Goal: Check status: Check status

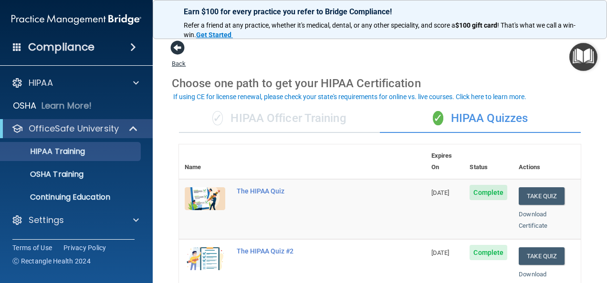
click at [181, 48] on span at bounding box center [177, 48] width 14 height 14
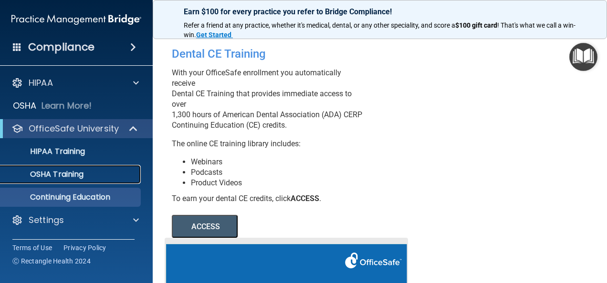
click at [43, 171] on p "OSHA Training" at bounding box center [44, 175] width 77 height 10
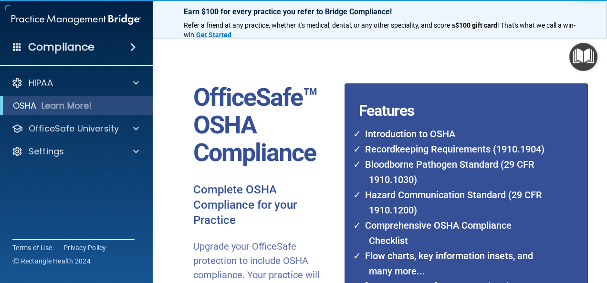
scroll to position [189, 0]
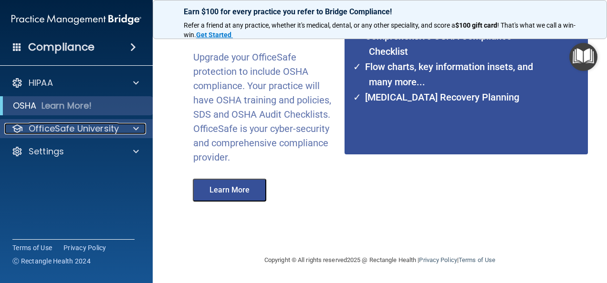
click at [62, 130] on p "OfficeSafe University" at bounding box center [74, 128] width 90 height 11
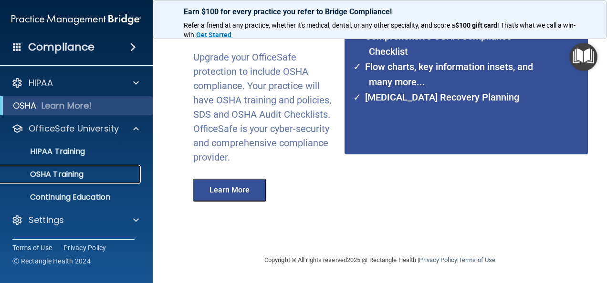
click at [57, 175] on p "OSHA Training" at bounding box center [44, 175] width 77 height 10
click at [212, 194] on button "Learn More" at bounding box center [229, 190] width 73 height 23
click at [69, 174] on p "OSHA Training" at bounding box center [44, 175] width 77 height 10
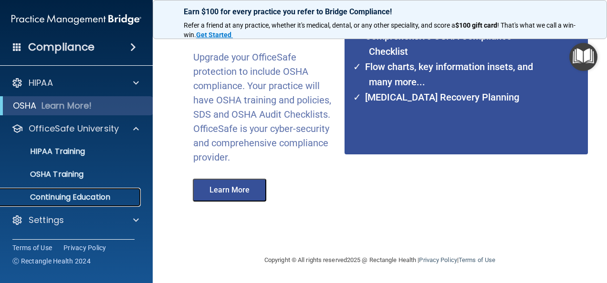
click at [75, 203] on link "Continuing Education" at bounding box center [65, 197] width 150 height 19
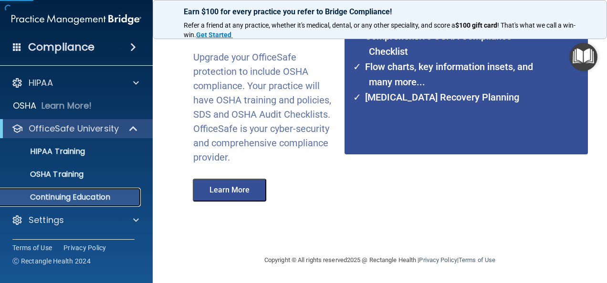
scroll to position [201, 0]
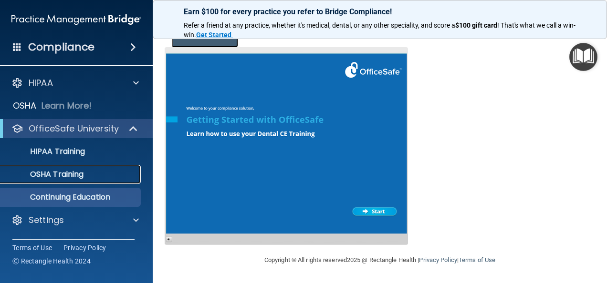
click at [70, 174] on p "OSHA Training" at bounding box center [44, 175] width 77 height 10
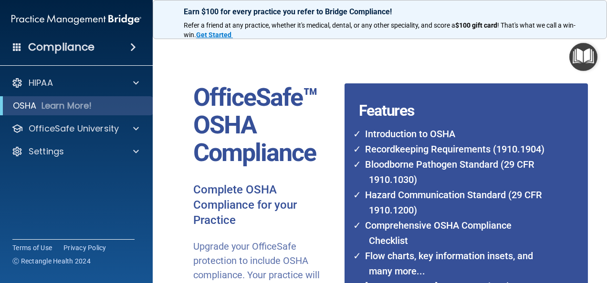
scroll to position [189, 0]
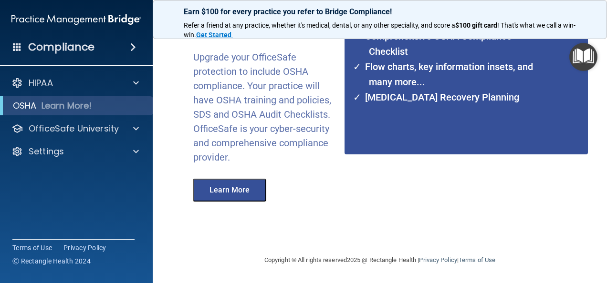
click at [219, 191] on button "Learn More" at bounding box center [229, 190] width 73 height 23
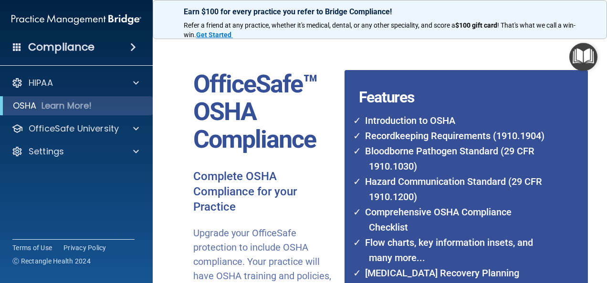
scroll to position [0, 0]
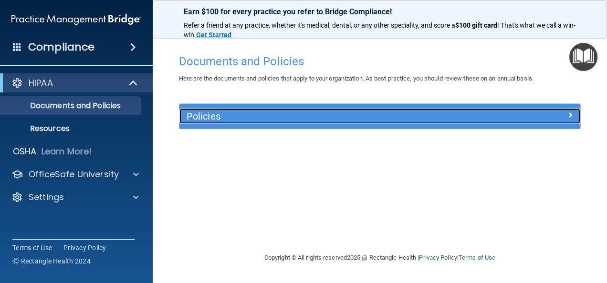
click at [563, 115] on div at bounding box center [530, 114] width 100 height 11
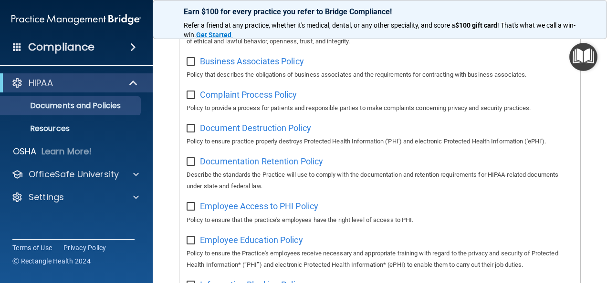
scroll to position [191, 0]
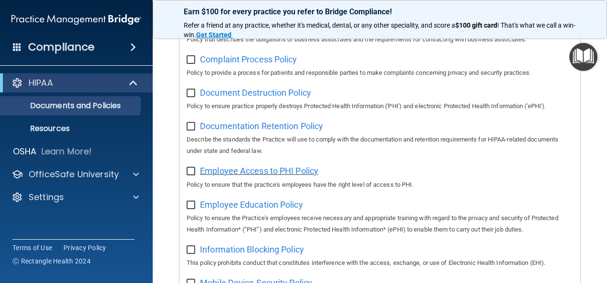
click at [234, 168] on span "Employee Access to PHI Policy" at bounding box center [259, 171] width 118 height 10
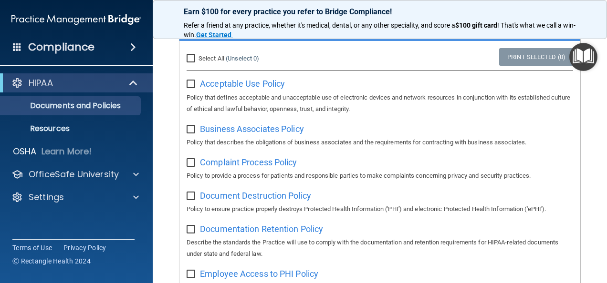
scroll to position [0, 0]
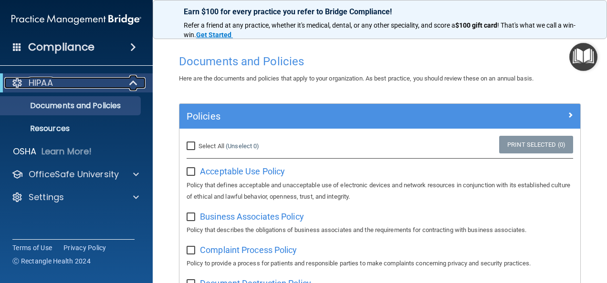
click at [44, 83] on p "HIPAA" at bounding box center [41, 82] width 24 height 11
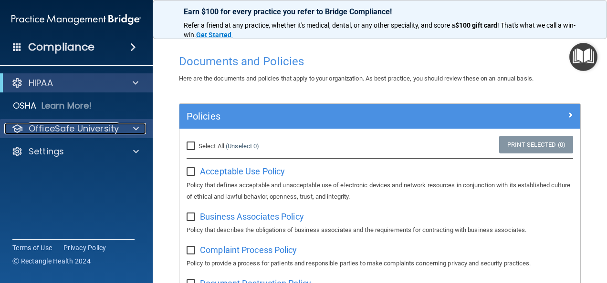
click at [66, 131] on p "OfficeSafe University" at bounding box center [74, 128] width 90 height 11
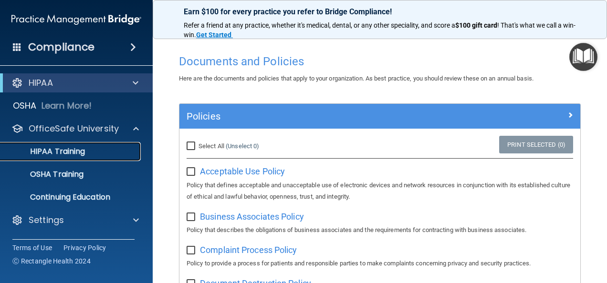
click at [66, 152] on p "HIPAA Training" at bounding box center [45, 152] width 79 height 10
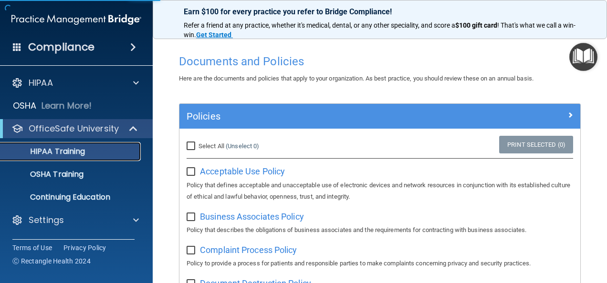
click at [66, 152] on p "HIPAA Training" at bounding box center [45, 152] width 79 height 10
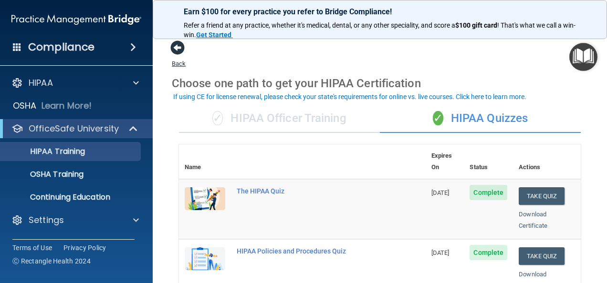
click at [178, 50] on span at bounding box center [177, 48] width 14 height 14
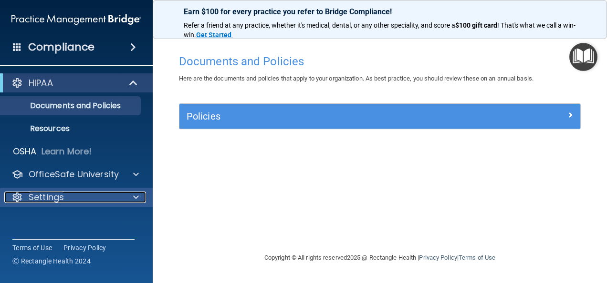
click at [34, 197] on p "Settings" at bounding box center [46, 197] width 35 height 11
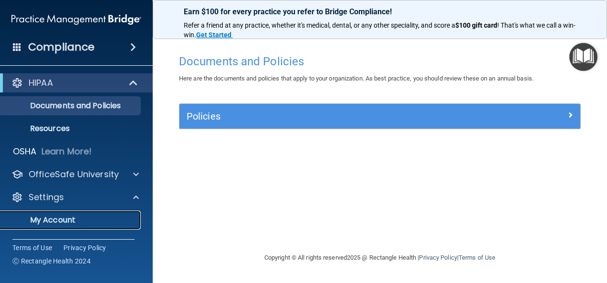
click at [41, 220] on p "My Account" at bounding box center [71, 221] width 130 height 10
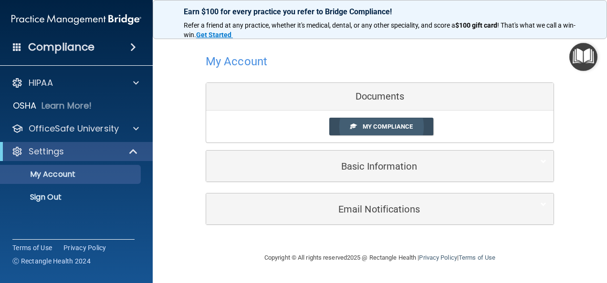
click at [374, 123] on span "My Compliance" at bounding box center [387, 126] width 50 height 7
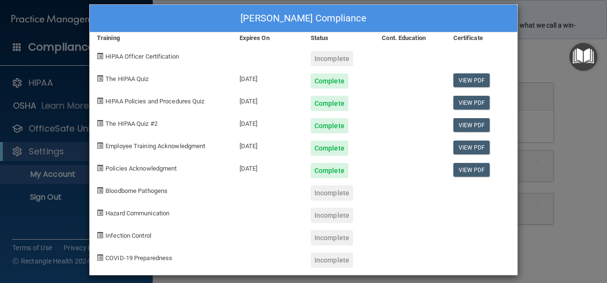
scroll to position [17, 0]
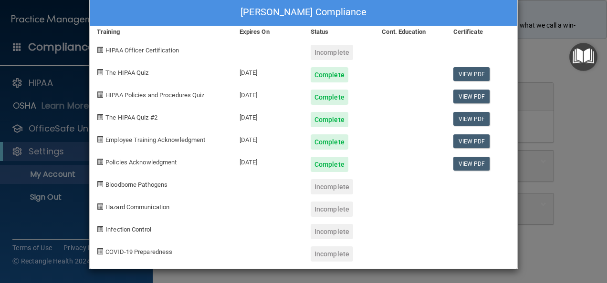
click at [134, 183] on span "Bloodborne Pathogens" at bounding box center [136, 184] width 62 height 7
click at [326, 188] on div "Incomplete" at bounding box center [331, 186] width 42 height 15
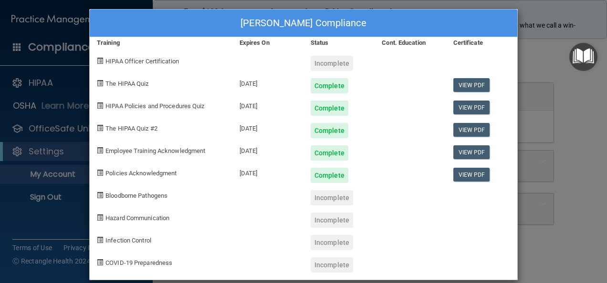
scroll to position [0, 0]
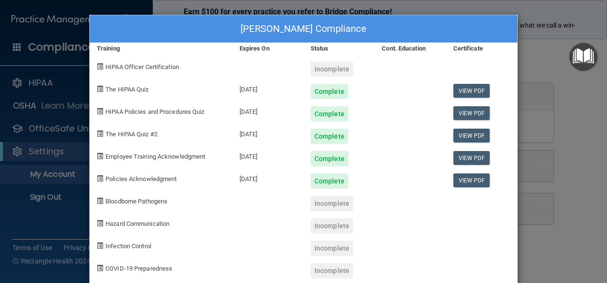
click at [526, 50] on div "Clareth Amadi's Compliance Training Expires On Status Cont. Education Certifica…" at bounding box center [303, 141] width 607 height 283
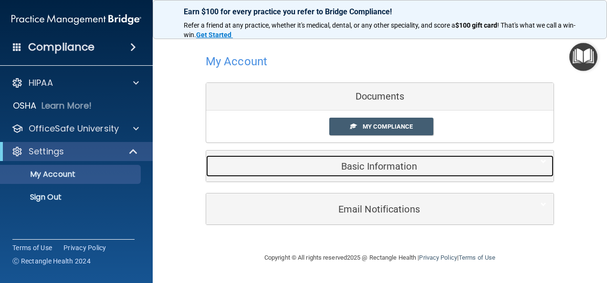
click at [545, 160] on span at bounding box center [543, 161] width 6 height 11
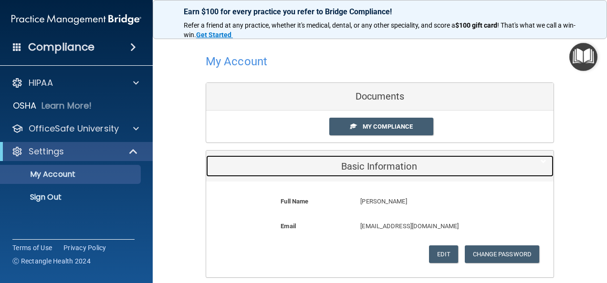
click at [543, 162] on div at bounding box center [538, 160] width 29 height 11
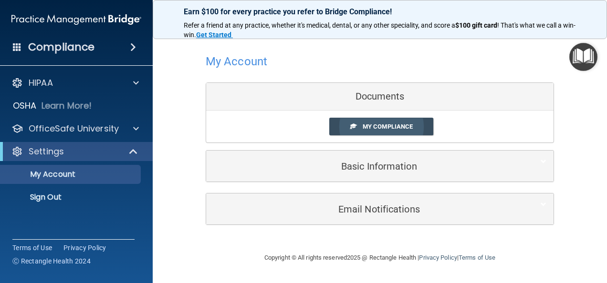
click at [382, 127] on span "My Compliance" at bounding box center [387, 126] width 50 height 7
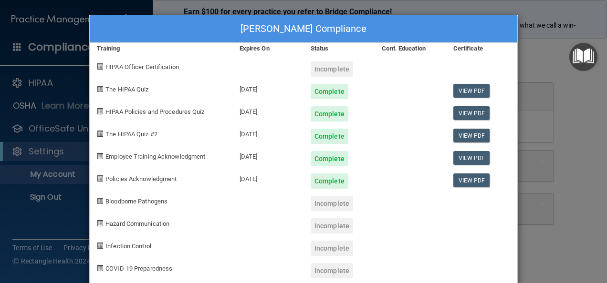
click at [109, 48] on div "Training" at bounding box center [161, 48] width 143 height 11
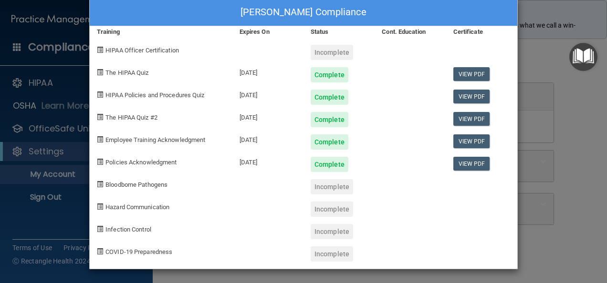
click at [534, 18] on div "Clareth Amadi's Compliance Training Expires On Status Cont. Education Certifica…" at bounding box center [303, 141] width 607 height 283
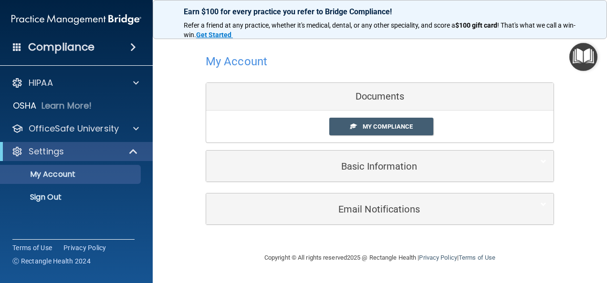
click at [376, 95] on div "Documents" at bounding box center [379, 97] width 347 height 28
click at [363, 99] on div "Documents" at bounding box center [379, 97] width 347 height 28
click at [363, 98] on div "Documents" at bounding box center [379, 97] width 347 height 28
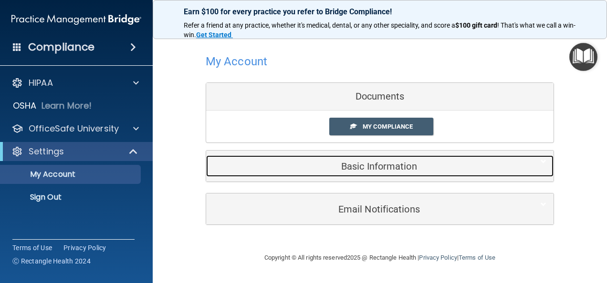
click at [361, 172] on div "Basic Information" at bounding box center [365, 165] width 318 height 21
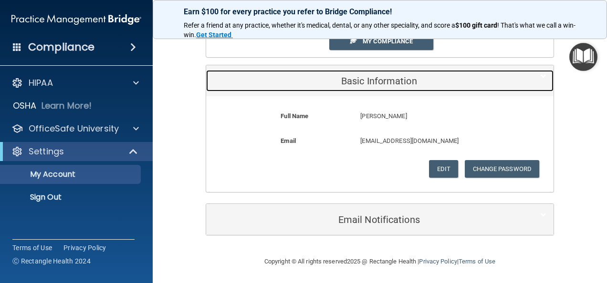
scroll to position [0, 0]
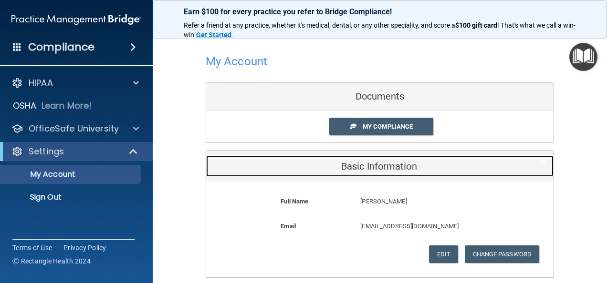
click at [356, 164] on h5 "Basic Information" at bounding box center [365, 166] width 304 height 10
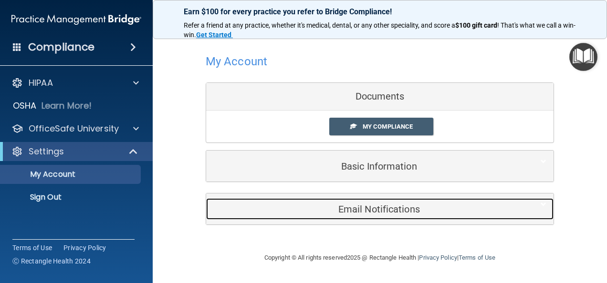
click at [369, 207] on h5 "Email Notifications" at bounding box center [365, 209] width 304 height 10
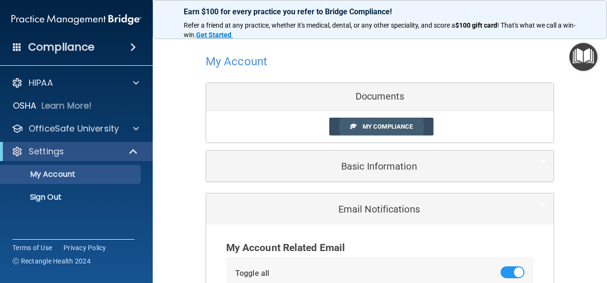
click at [381, 124] on span "My Compliance" at bounding box center [387, 126] width 50 height 7
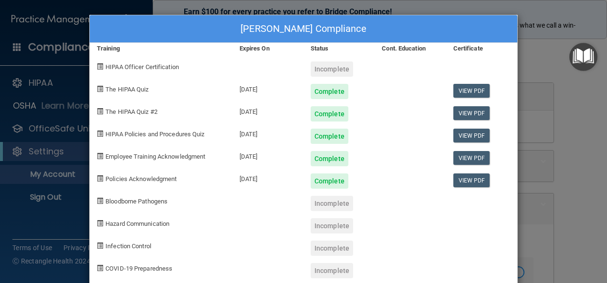
click at [533, 61] on div "Clareth Amadi's Compliance Training Expires On Status Cont. Education Certifica…" at bounding box center [303, 141] width 607 height 283
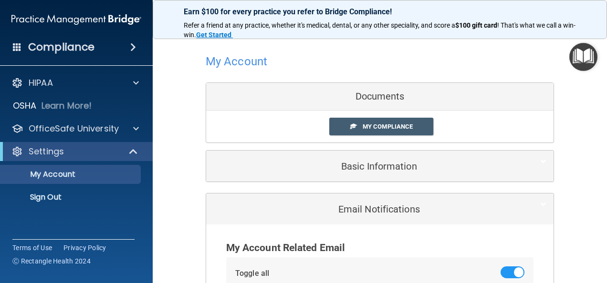
click at [368, 96] on div "Documents" at bounding box center [379, 97] width 347 height 28
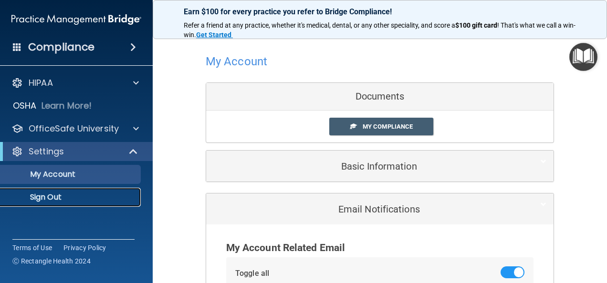
click at [52, 199] on p "Sign Out" at bounding box center [71, 198] width 130 height 10
